Goal: Transaction & Acquisition: Purchase product/service

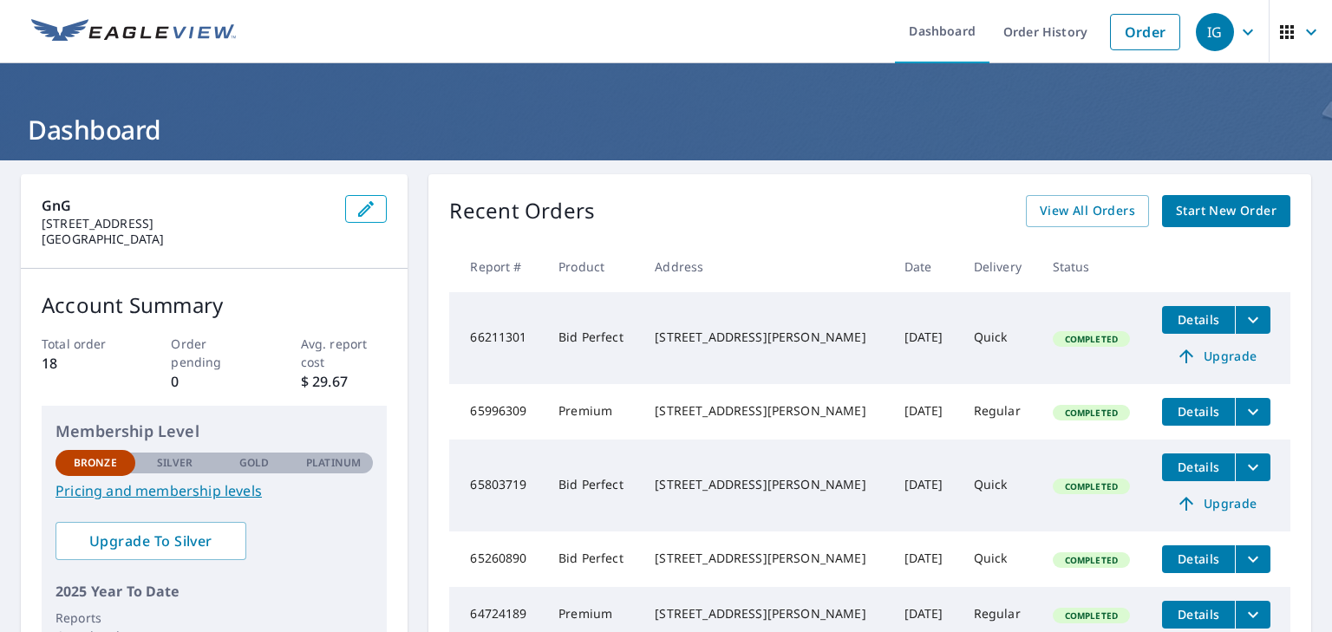
click at [1210, 212] on span "Start New Order" at bounding box center [1226, 211] width 101 height 22
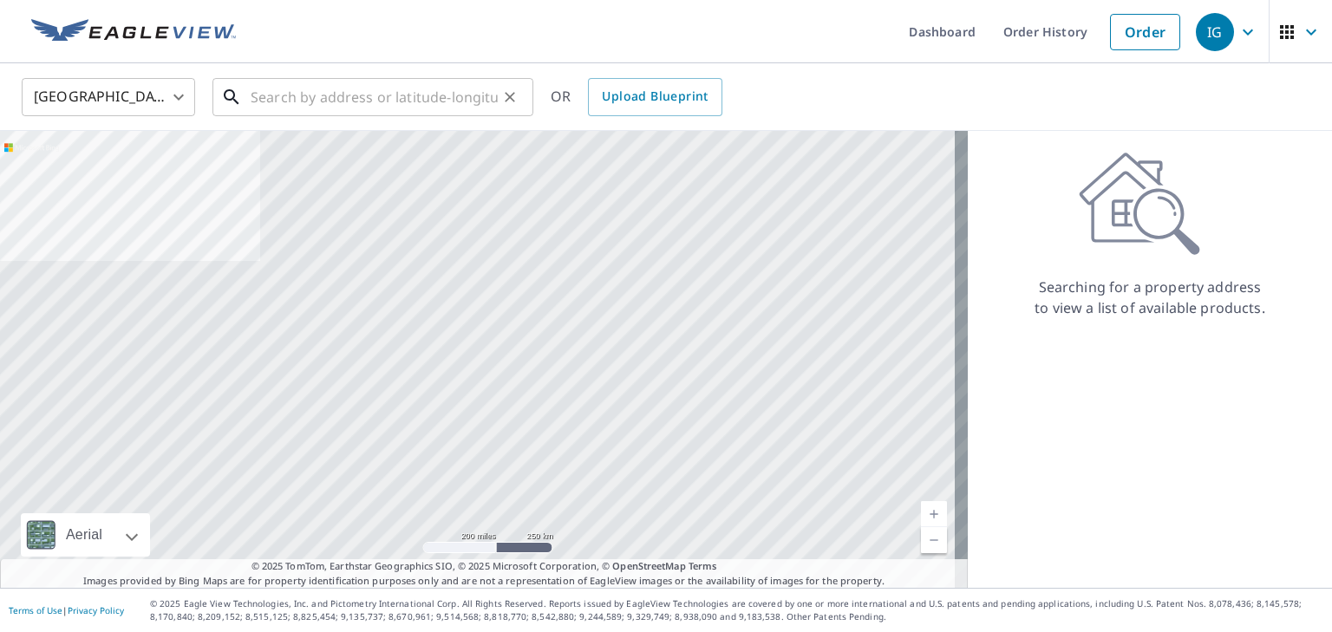
click at [447, 96] on input "text" at bounding box center [374, 97] width 247 height 49
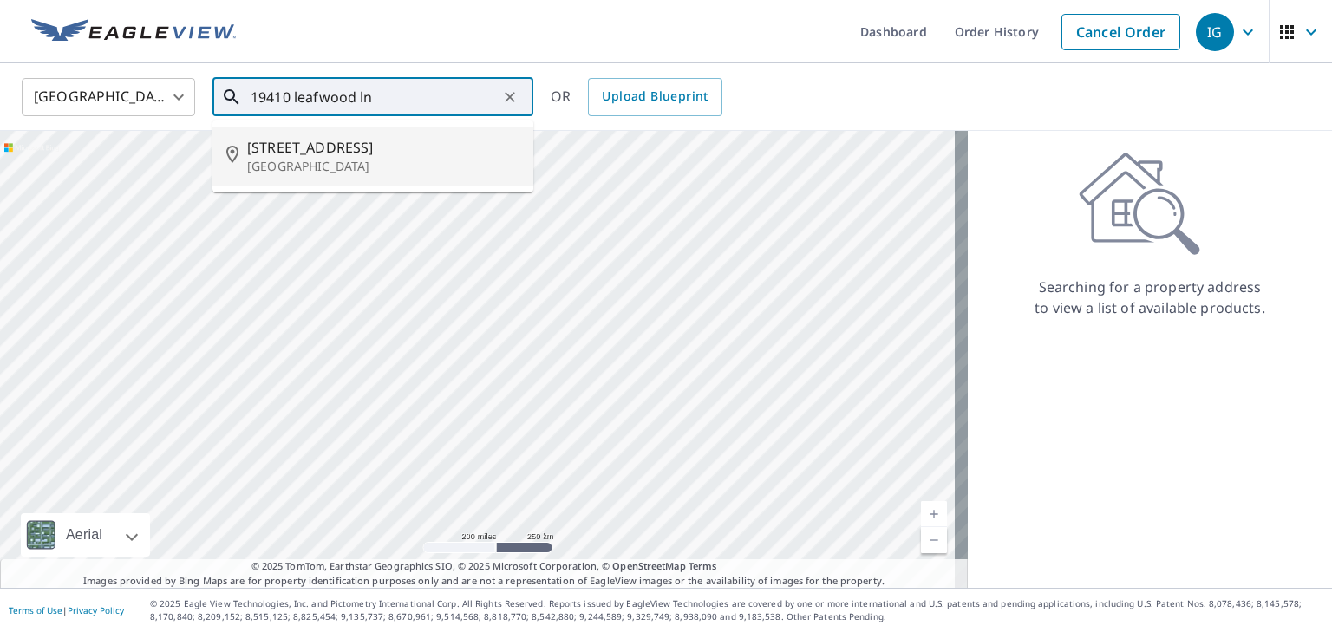
click at [337, 152] on span "[STREET_ADDRESS]" at bounding box center [383, 147] width 272 height 21
type input "[STREET_ADDRESS]"
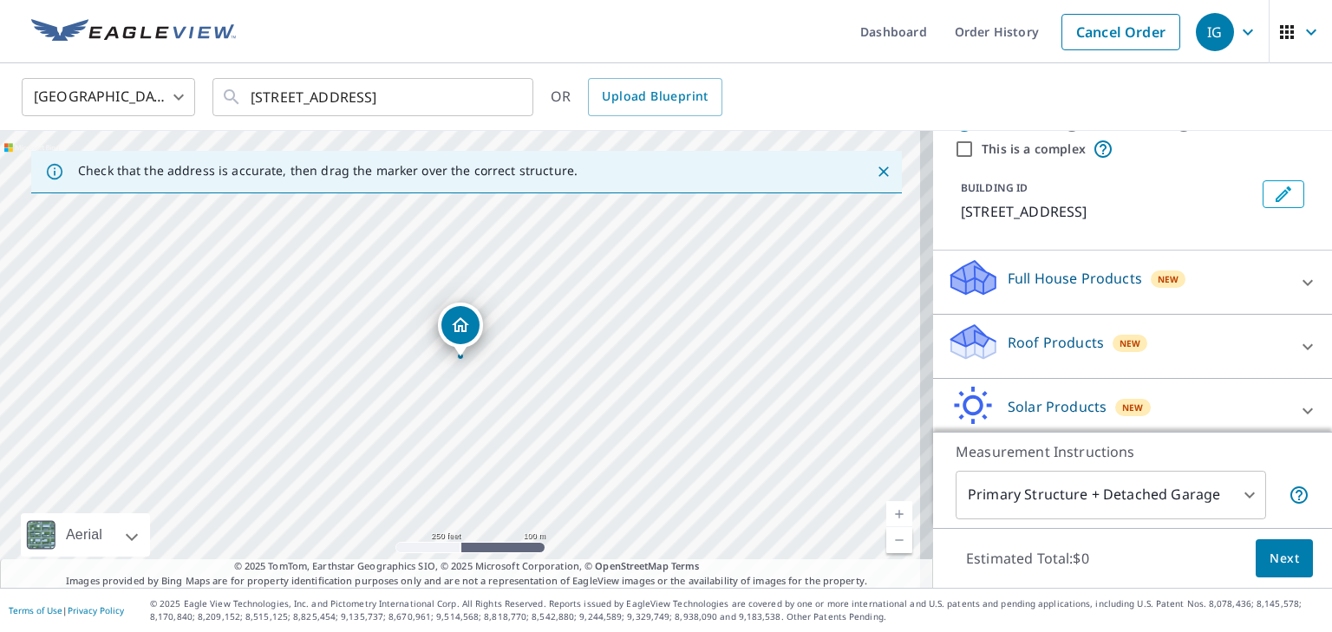
scroll to position [47, 0]
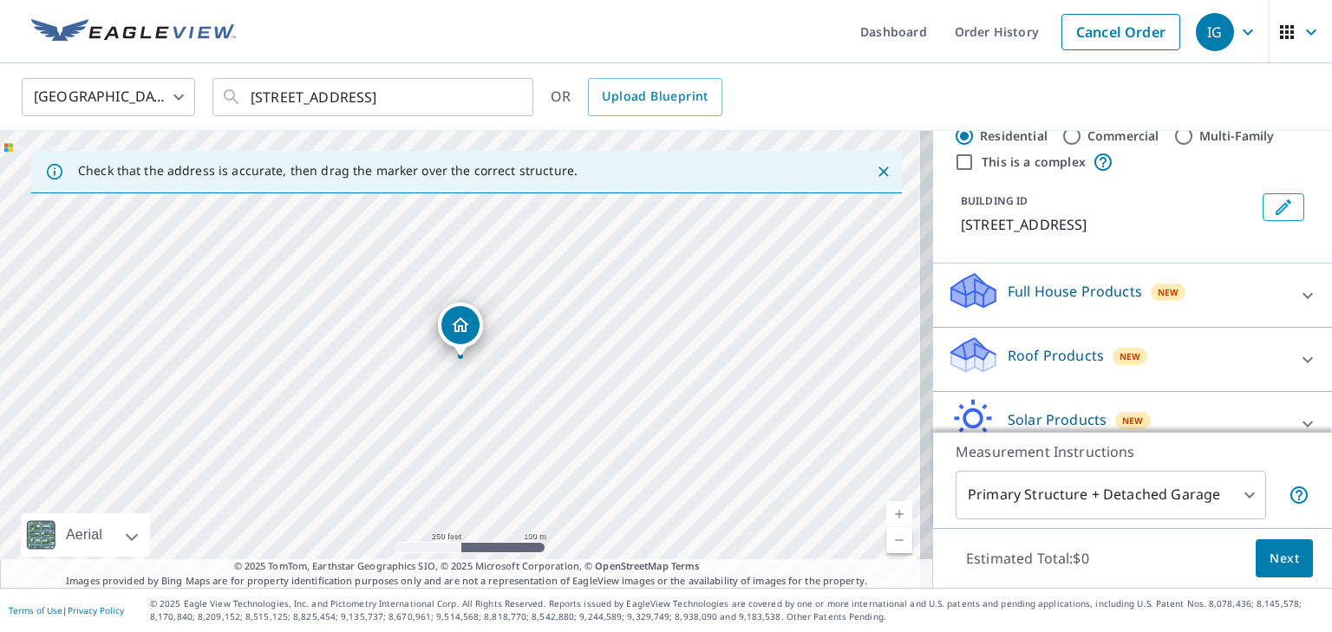
click at [1059, 356] on p "Roof Products" at bounding box center [1056, 355] width 96 height 21
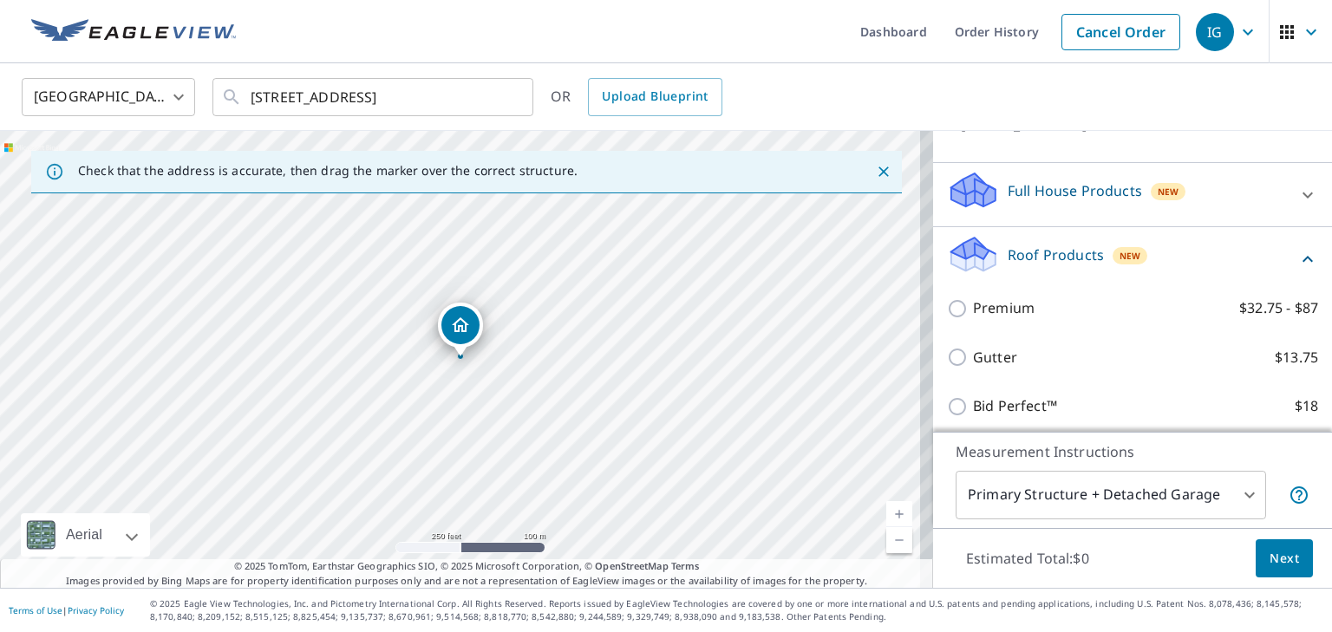
scroll to position [220, 0]
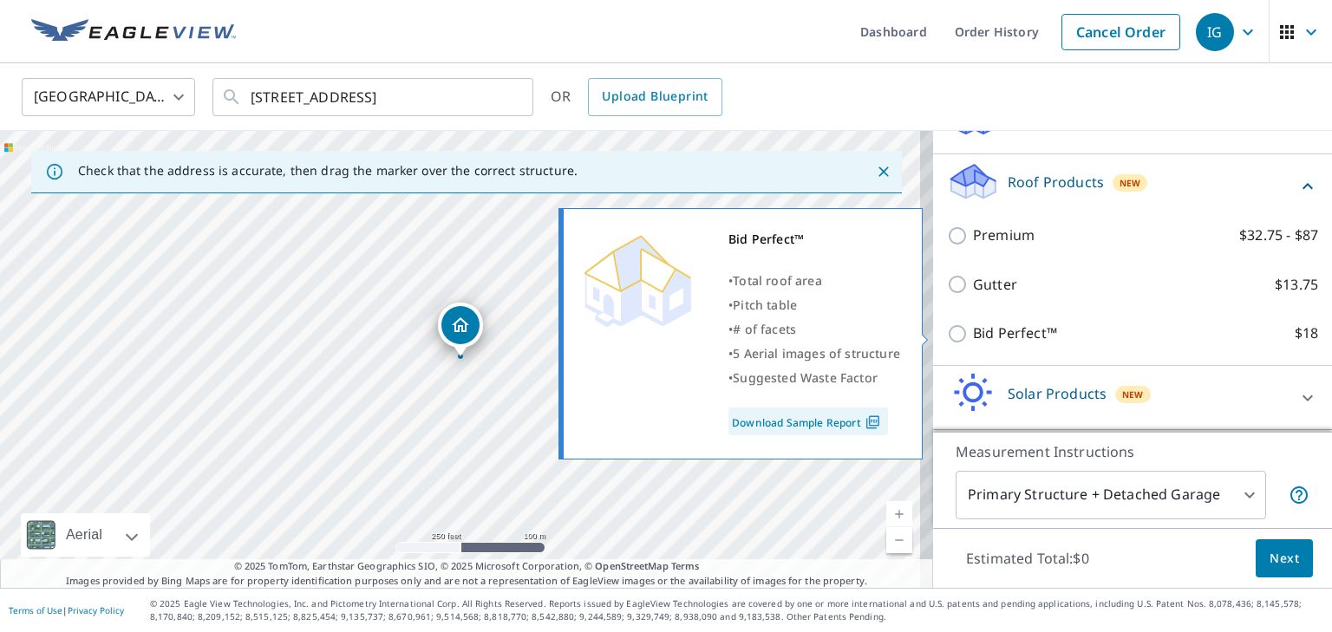
click at [947, 334] on input "Bid Perfect™ $18" at bounding box center [960, 333] width 26 height 21
checkbox input "true"
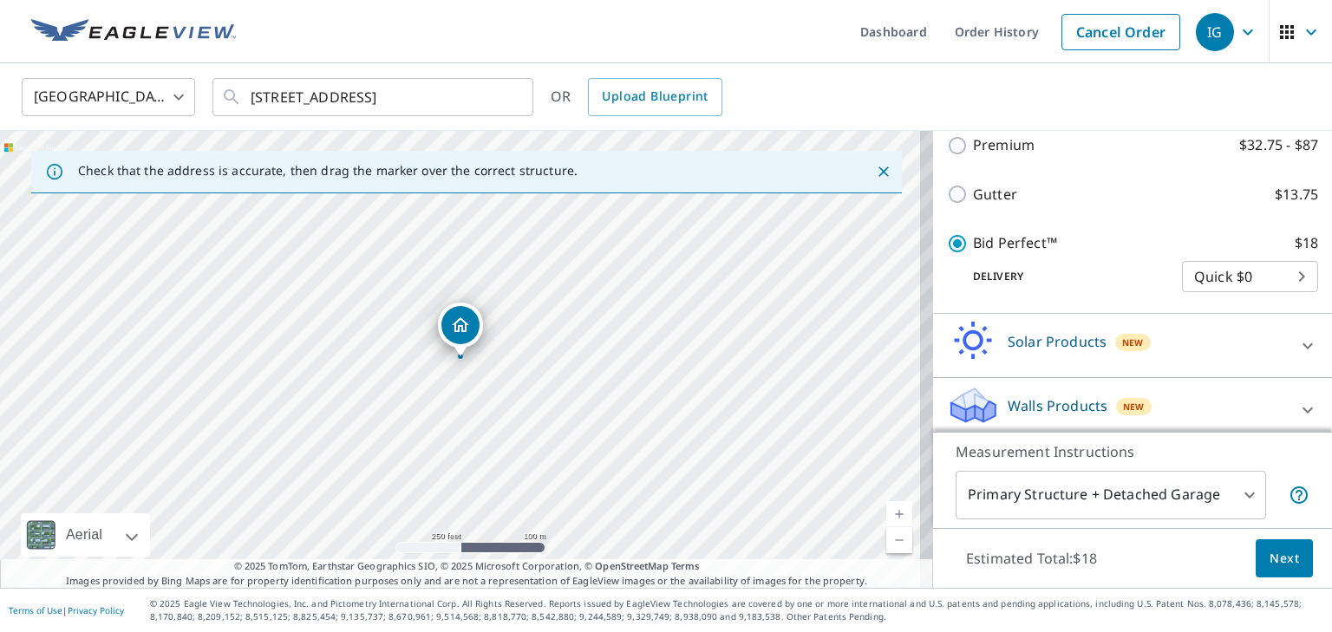
scroll to position [339, 0]
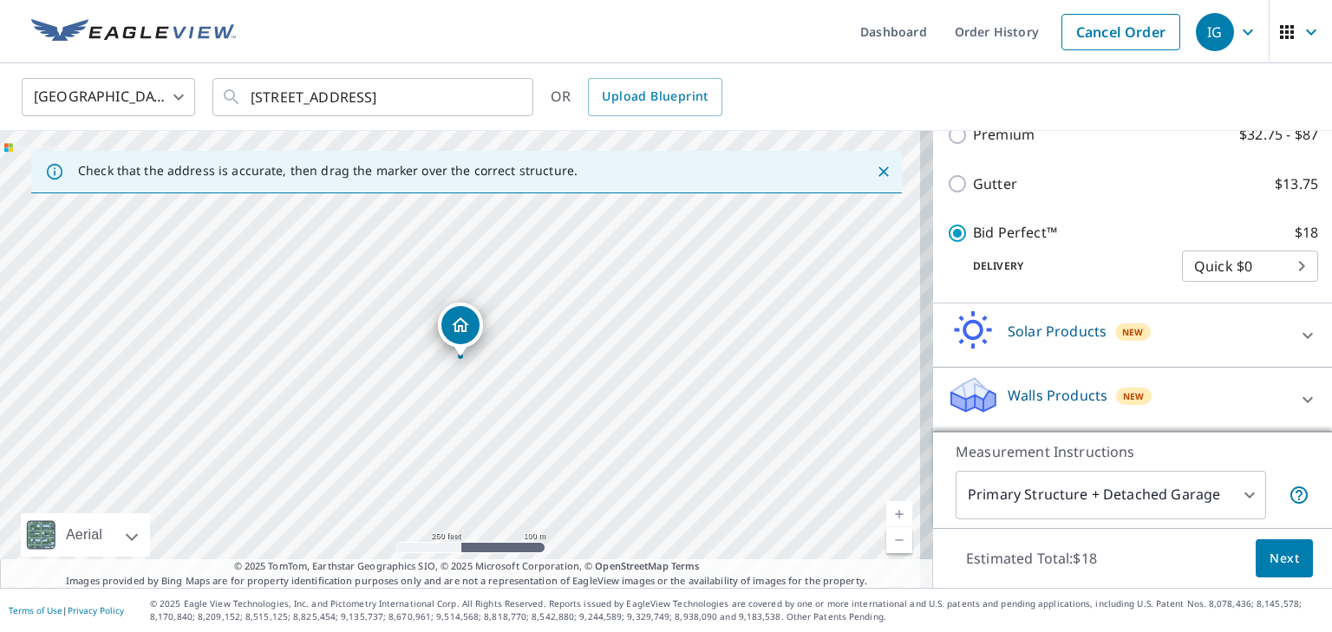
click at [1270, 558] on span "Next" at bounding box center [1284, 559] width 29 height 22
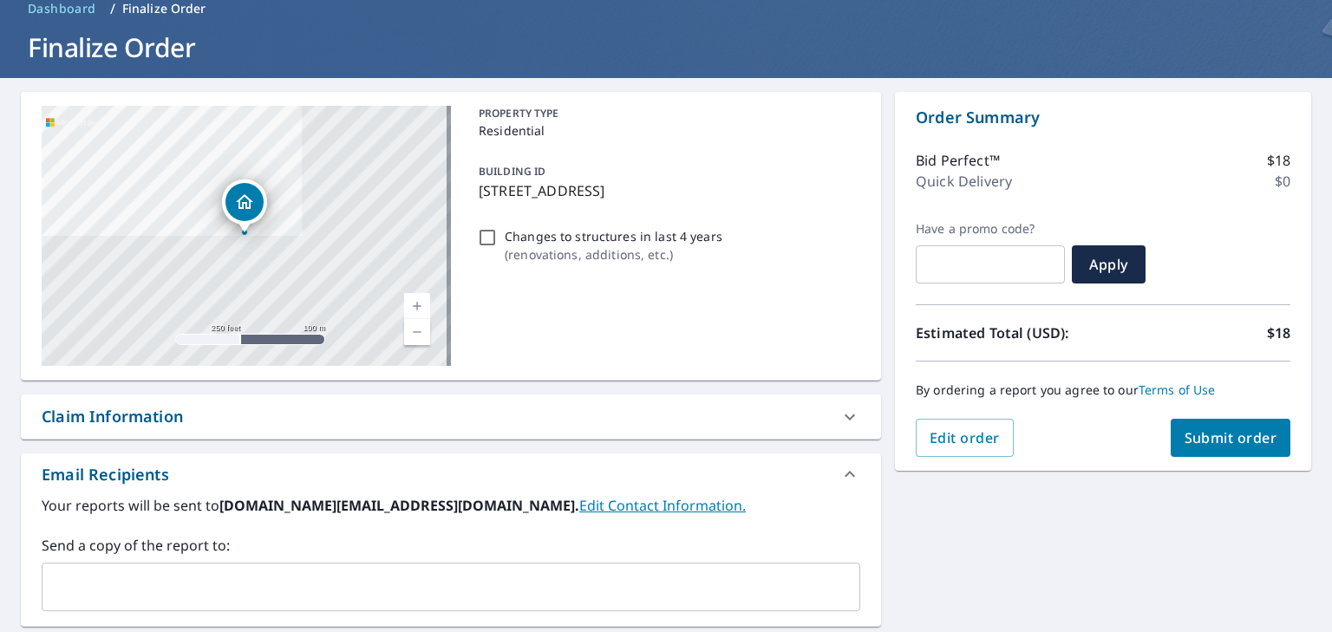
scroll to position [87, 0]
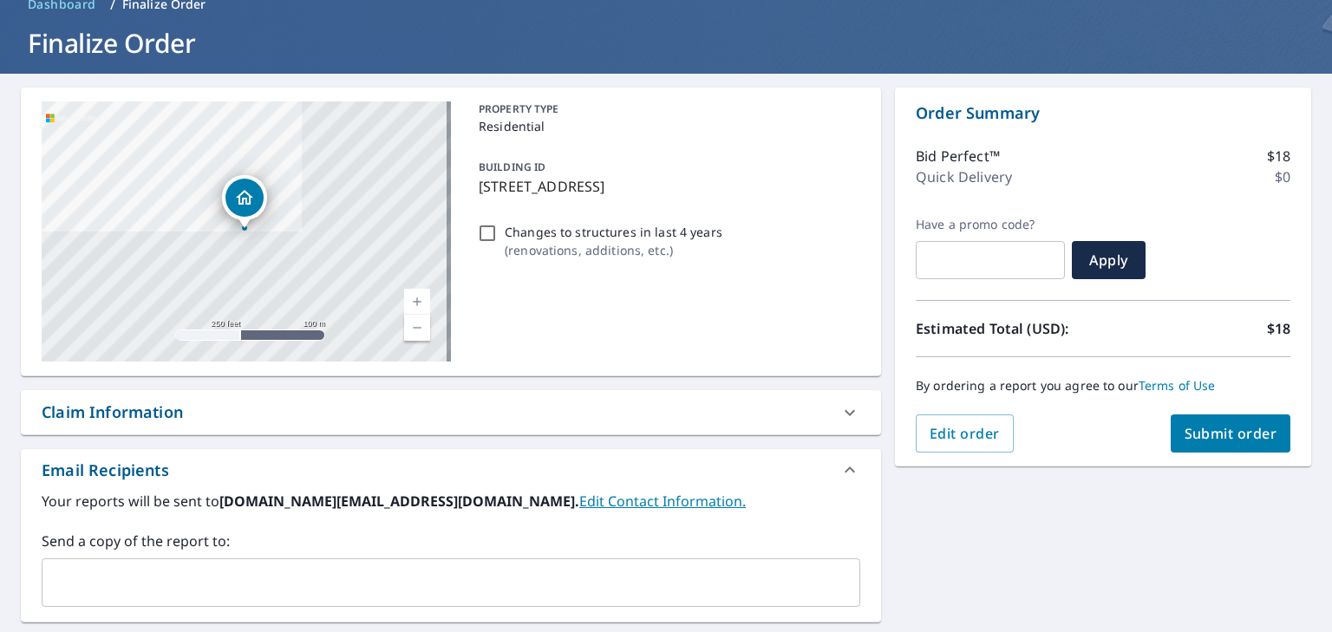
click at [1209, 431] on span "Submit order" at bounding box center [1231, 433] width 93 height 19
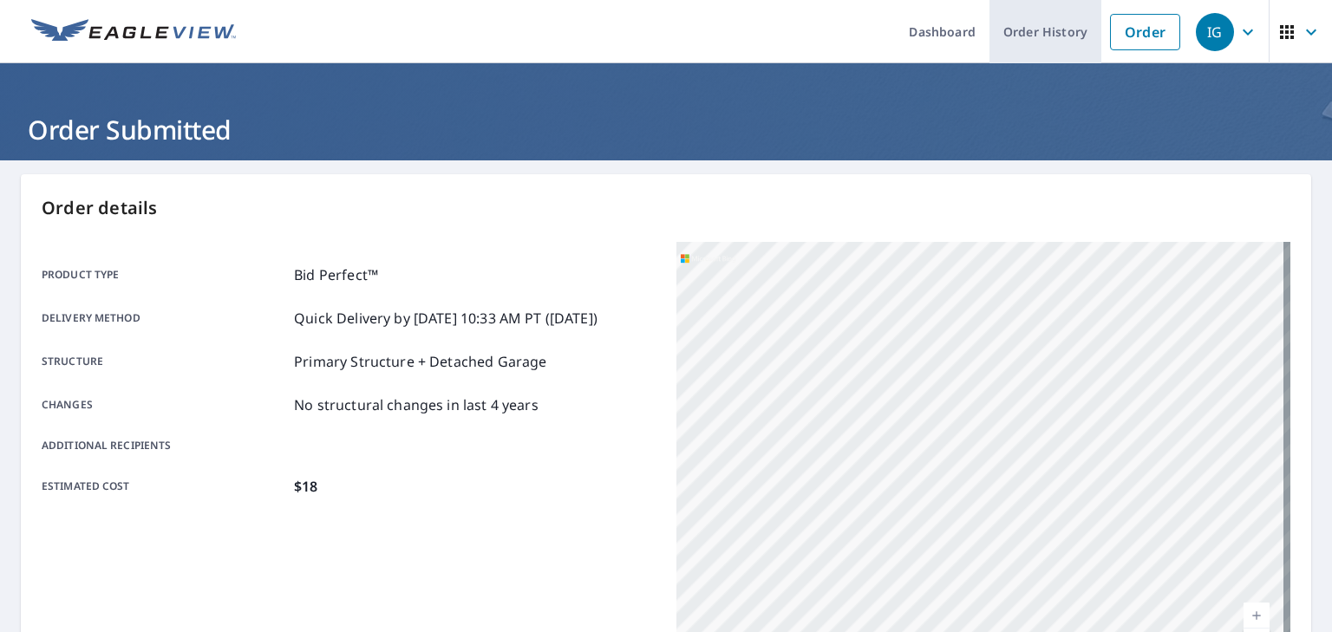
click at [1032, 29] on link "Order History" at bounding box center [1046, 31] width 112 height 63
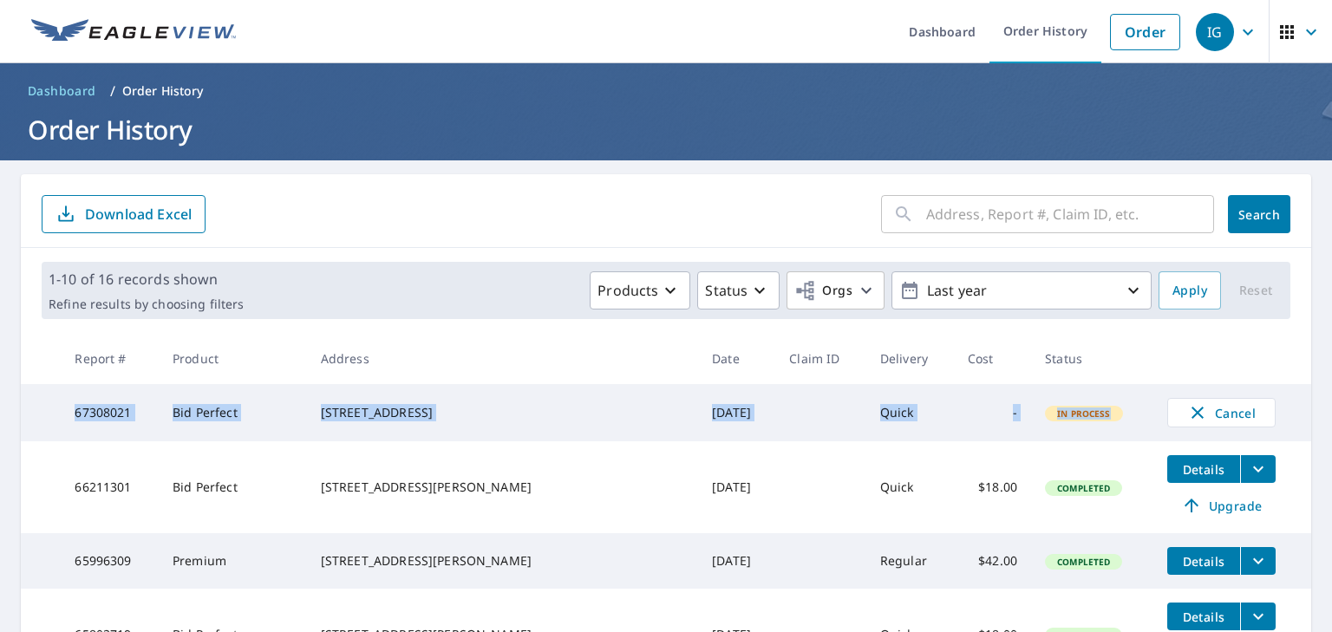
drag, startPoint x: 80, startPoint y: 415, endPoint x: 1287, endPoint y: 412, distance: 1207.2
click at [1287, 412] on tr "67308021 Bid Perfect [STREET_ADDRESS] [DATE] Quick - In Process Cancel" at bounding box center [666, 412] width 1290 height 57
click at [1168, 346] on th at bounding box center [1232, 358] width 158 height 51
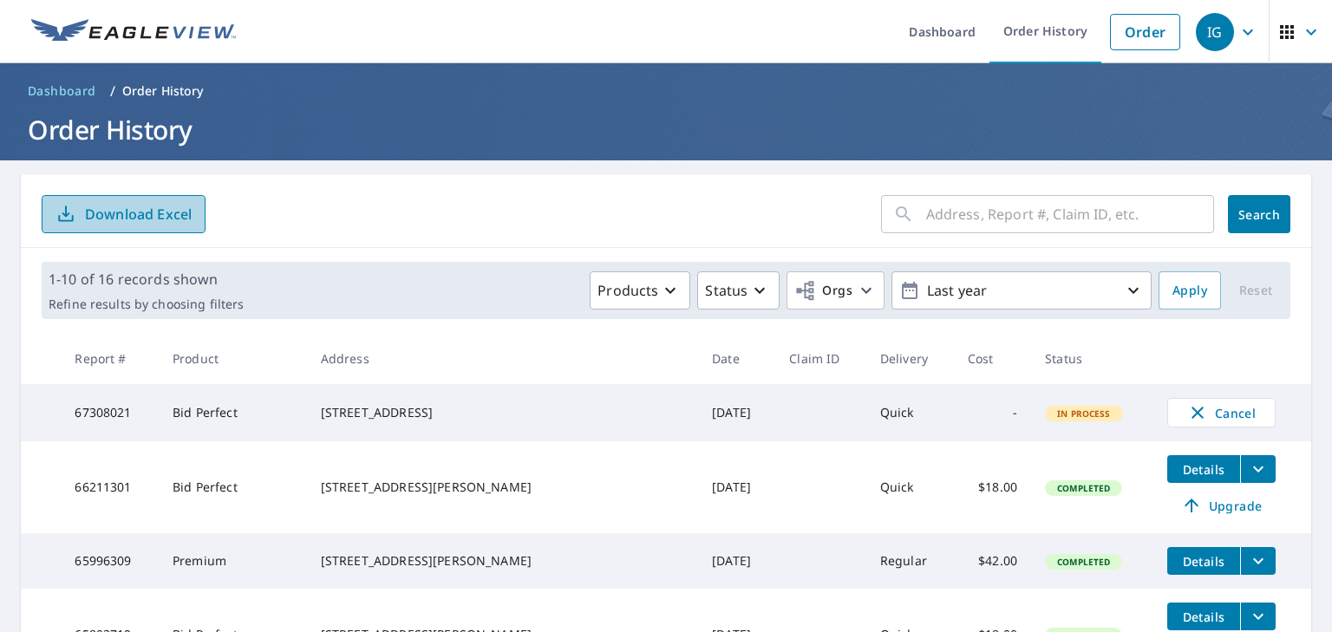
click at [133, 216] on p "Download Excel" at bounding box center [138, 214] width 107 height 19
